Goal: Task Accomplishment & Management: Complete application form

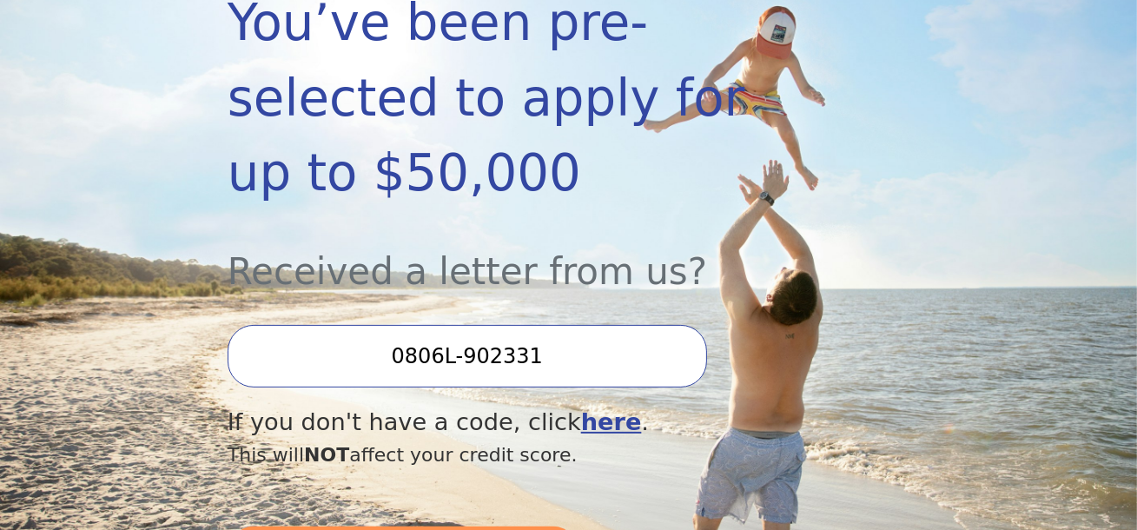
scroll to position [386, 0]
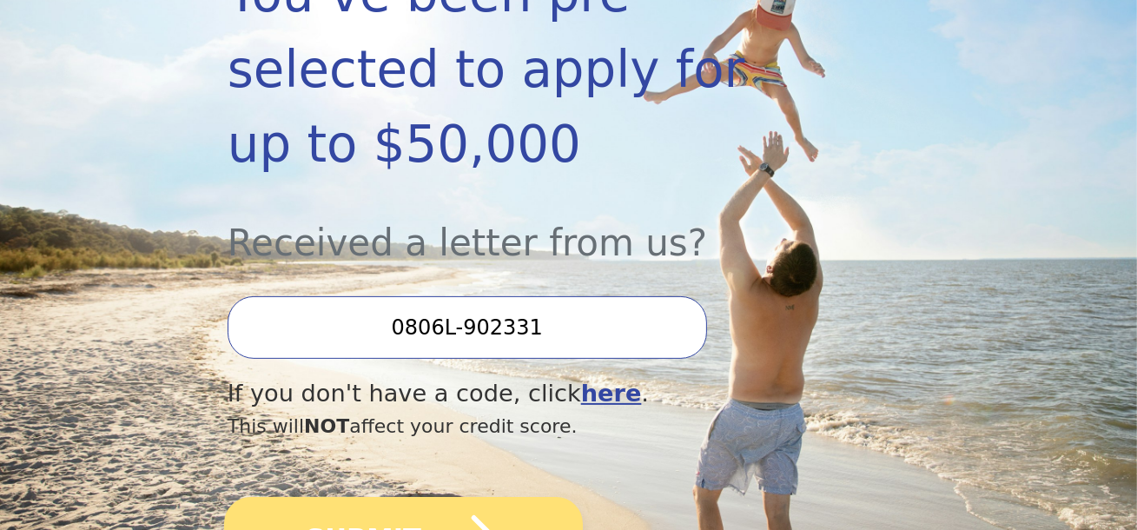
click at [466, 515] on icon "submit" at bounding box center [460, 537] width 69 height 45
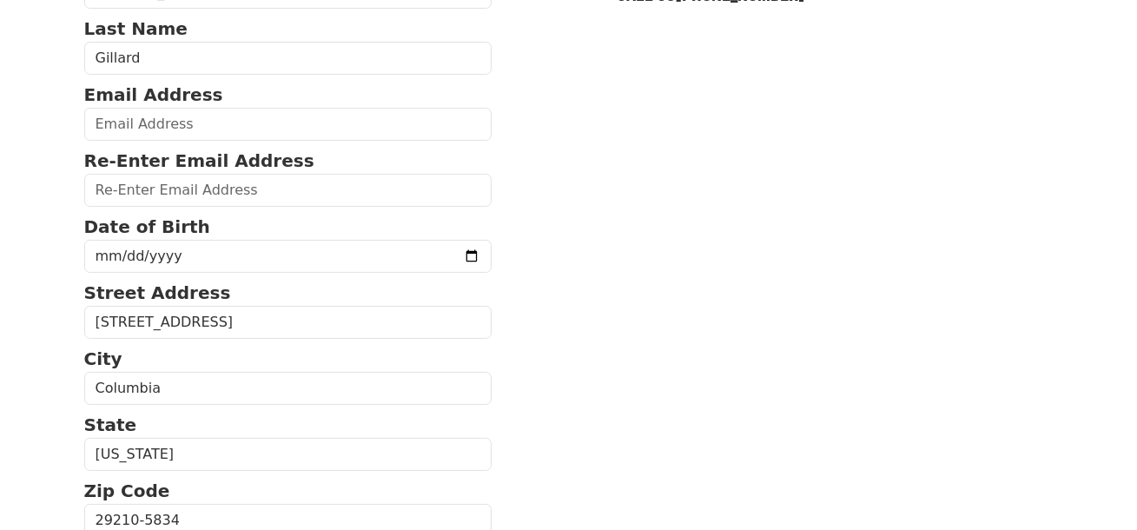
scroll to position [193, 0]
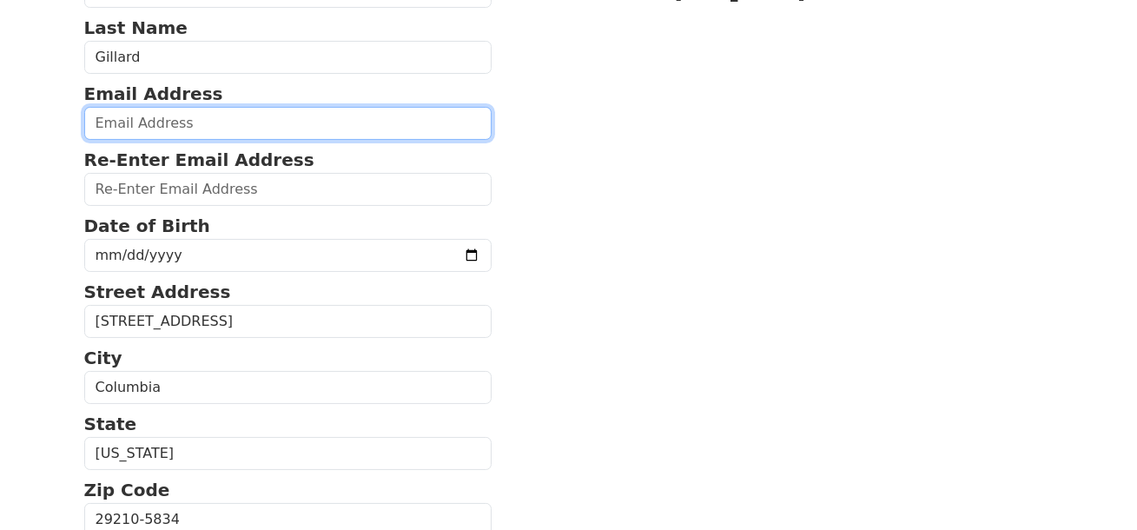
click at [311, 119] on input "email" at bounding box center [288, 123] width 408 height 33
type input "usspuffer74@yahoo.com"
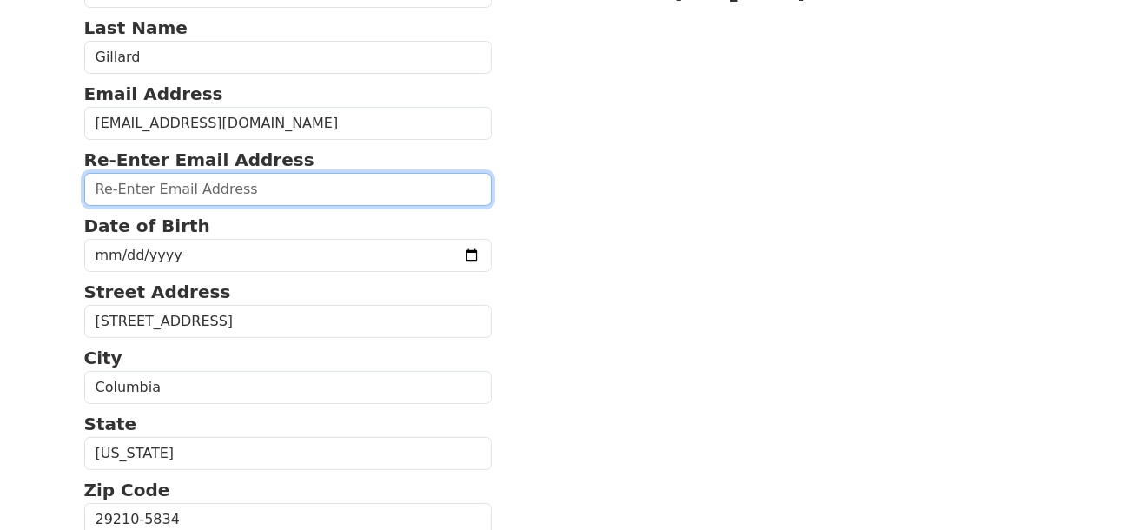
click at [290, 185] on input "email" at bounding box center [288, 189] width 408 height 33
type input "usspuffer74@yahoo.com"
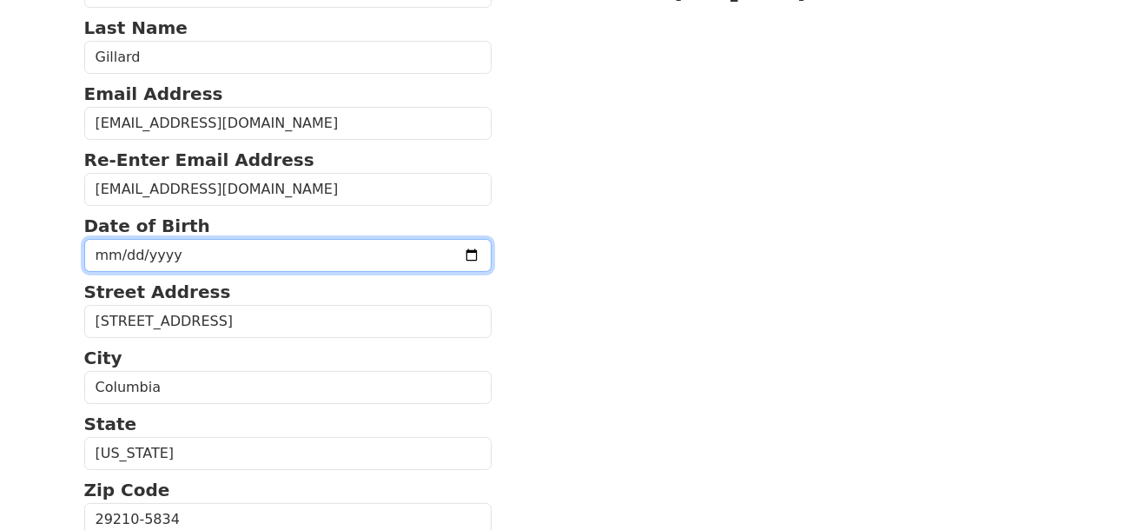
click at [243, 251] on input "date" at bounding box center [288, 255] width 408 height 33
type input "1955-01-08"
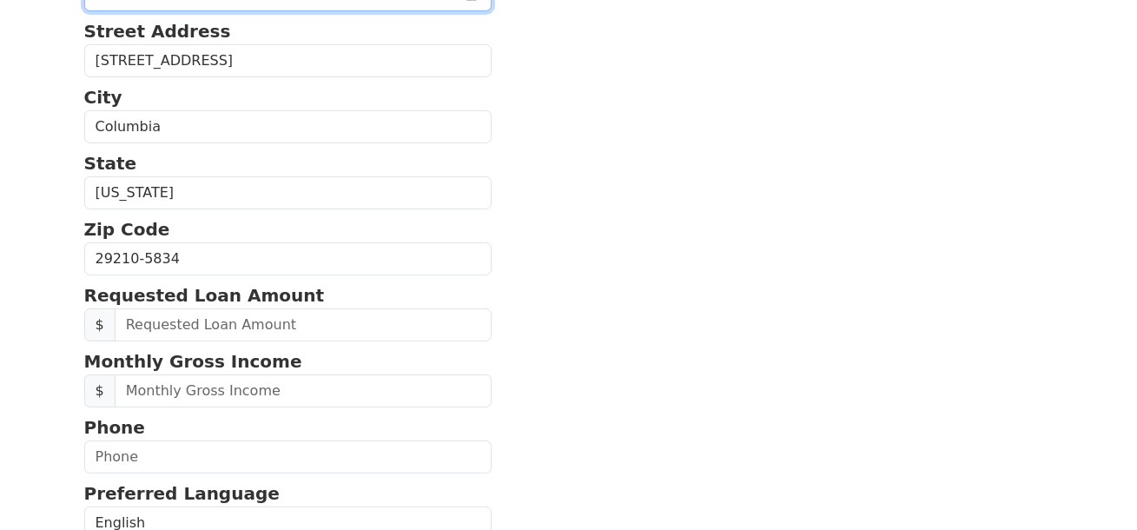
scroll to position [482, 0]
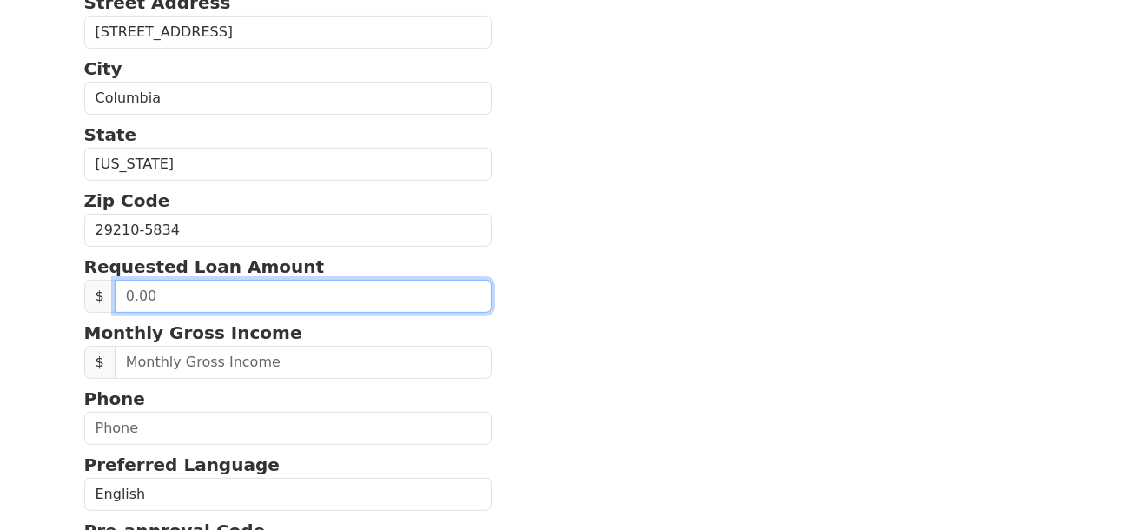
click at [248, 282] on input "text" at bounding box center [304, 296] width 378 height 33
type input "40,000.00"
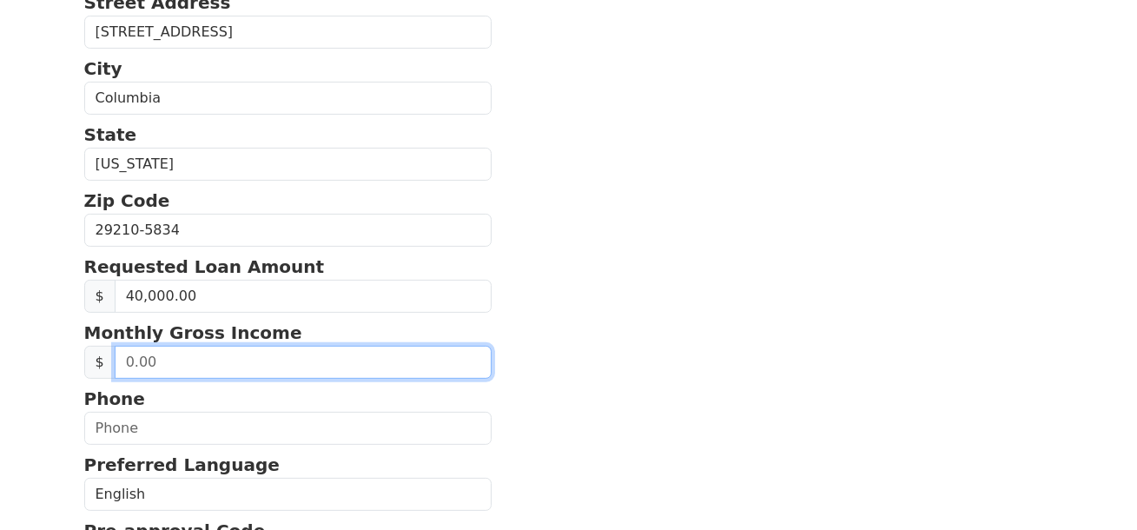
click at [286, 362] on input "text" at bounding box center [304, 362] width 378 height 33
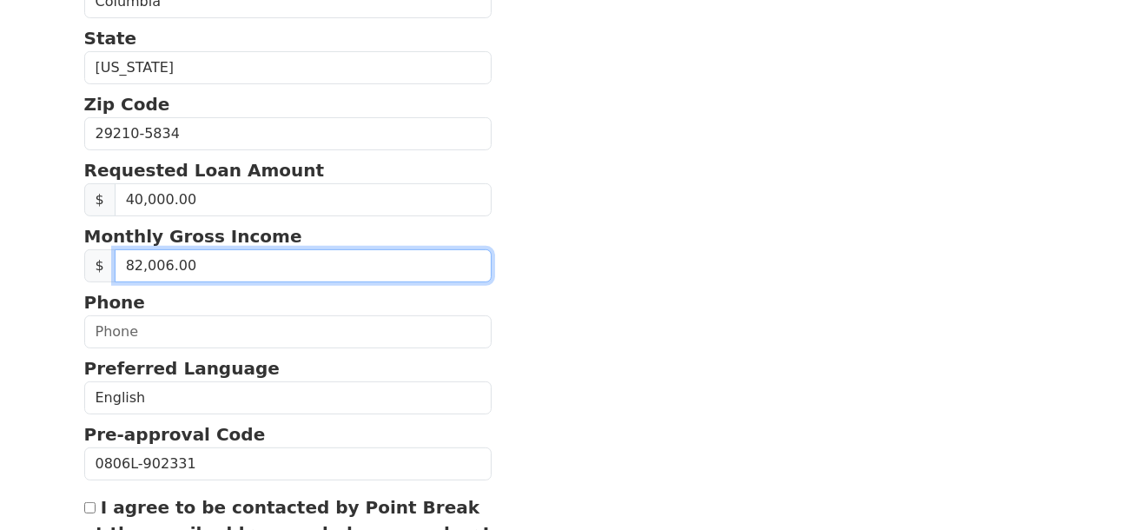
type input "8,200.00"
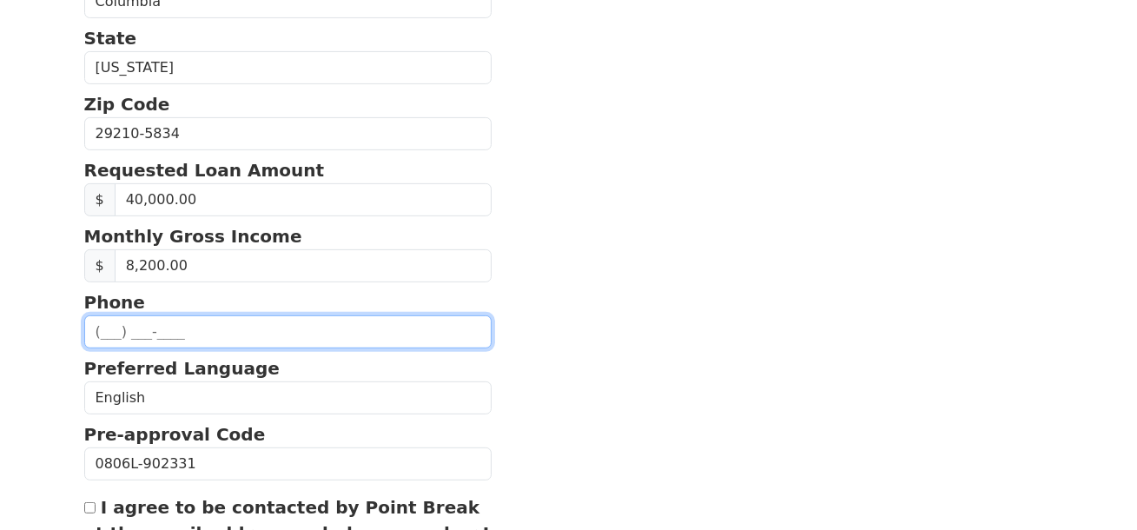
click at [147, 327] on input "text" at bounding box center [288, 331] width 408 height 33
type input "(661) 435-7101"
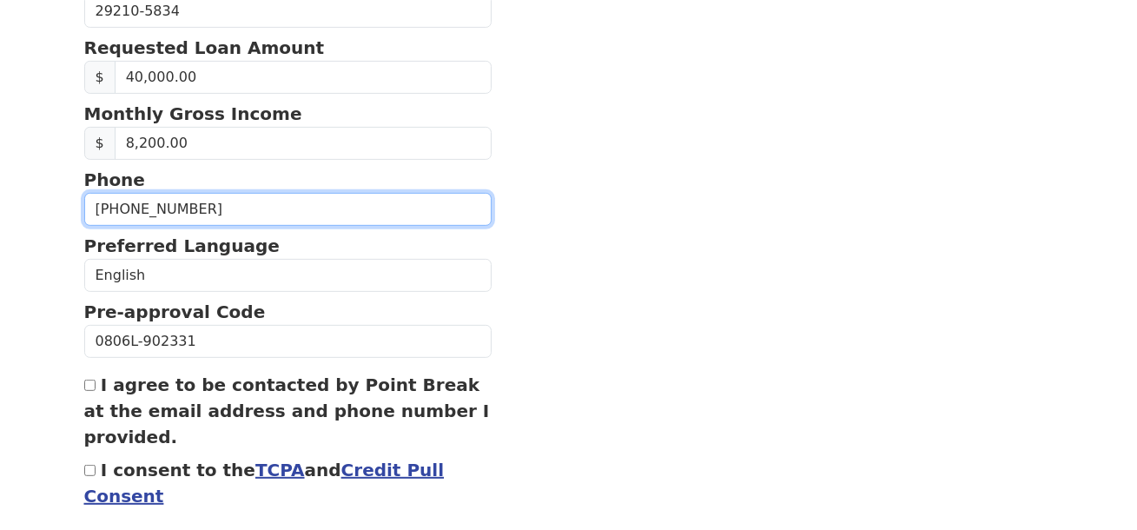
scroll to position [771, 0]
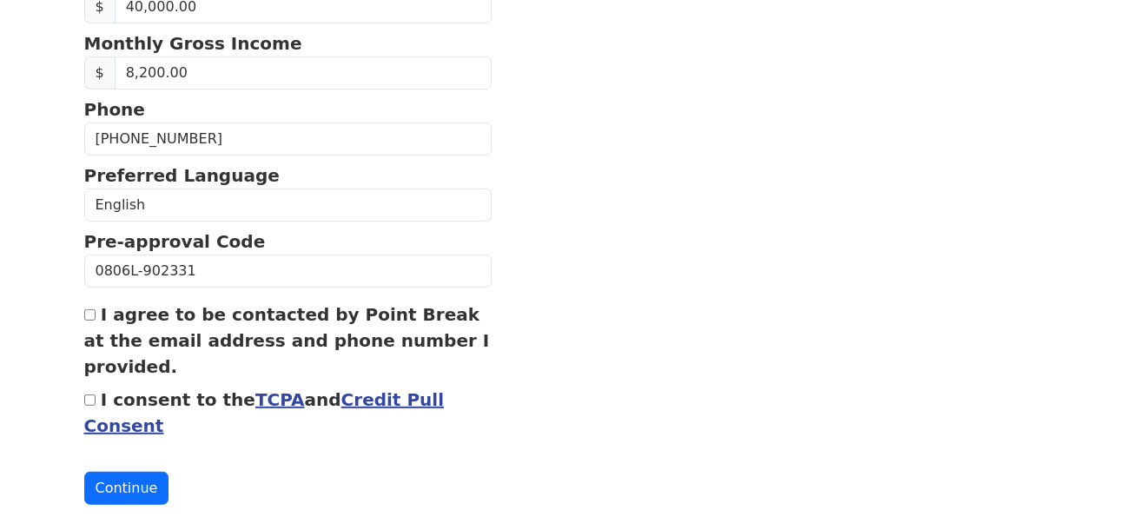
click at [87, 309] on input "I agree to be contacted by Point Break at the email address and phone number I …" at bounding box center [89, 314] width 11 height 11
checkbox input "true"
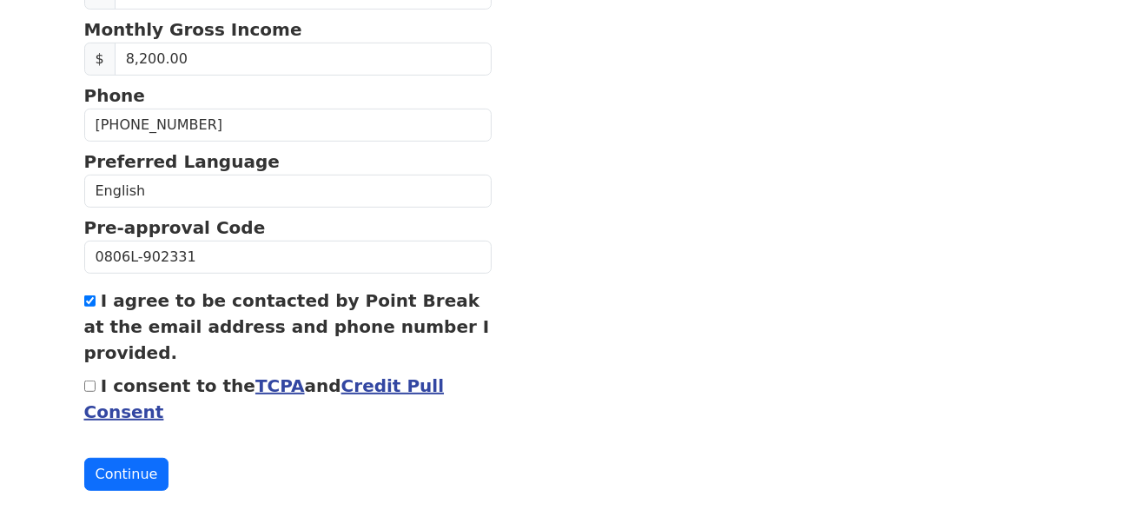
scroll to position [789, 0]
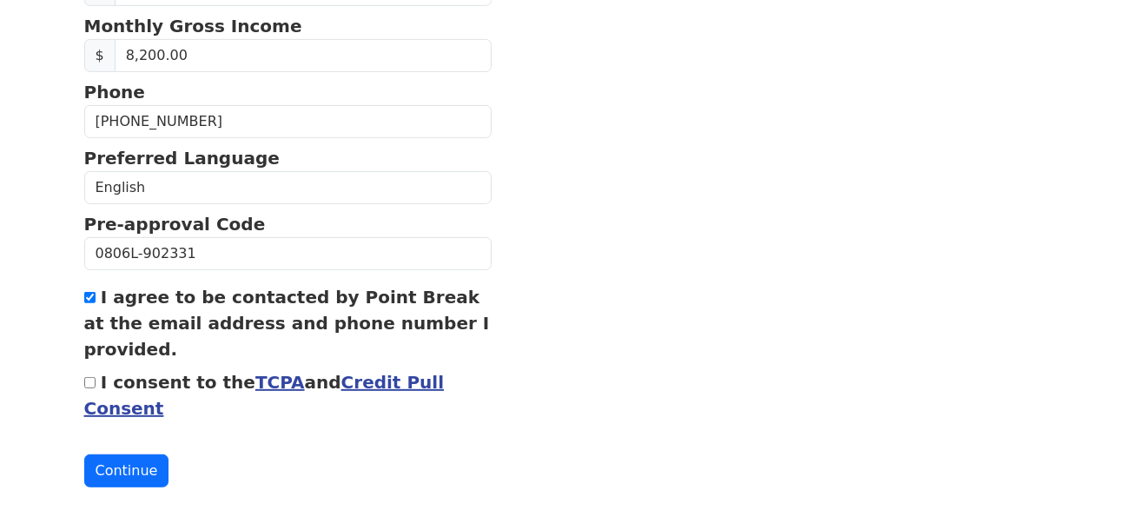
click at [91, 377] on input "I consent to the TCPA and Credit Pull Consent" at bounding box center [89, 382] width 11 height 11
checkbox input "true"
click at [141, 466] on button "Continue" at bounding box center [126, 470] width 85 height 33
